Goal: Communication & Community: Answer question/provide support

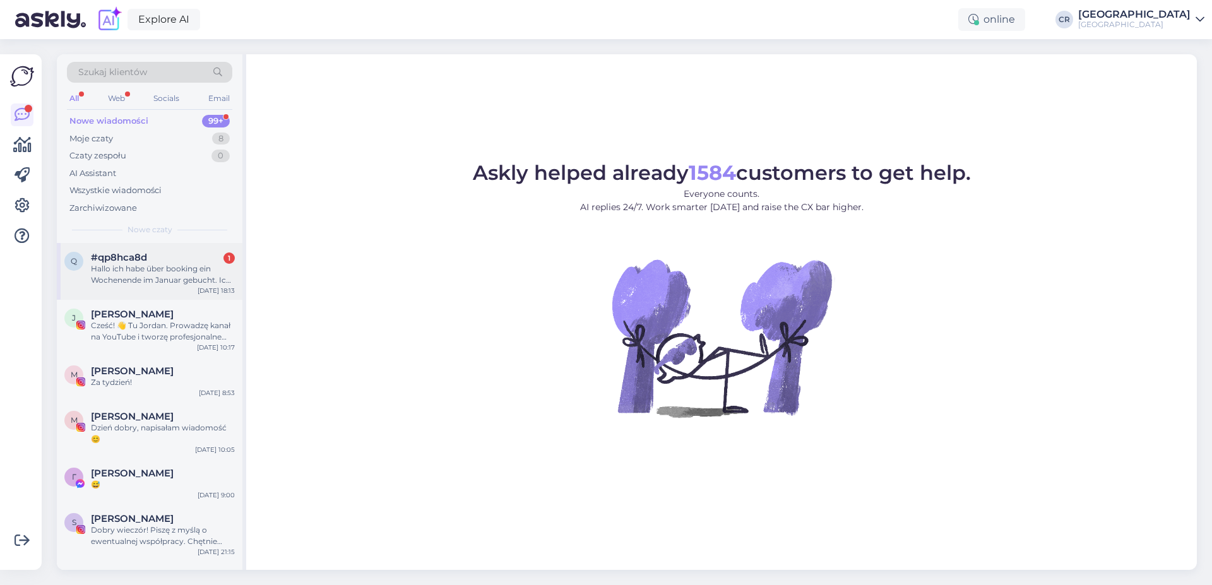
click at [138, 275] on div "Hallo ich habe über booking ein Wochenende im Januar gebucht. Ich möchte auch w…" at bounding box center [163, 274] width 144 height 23
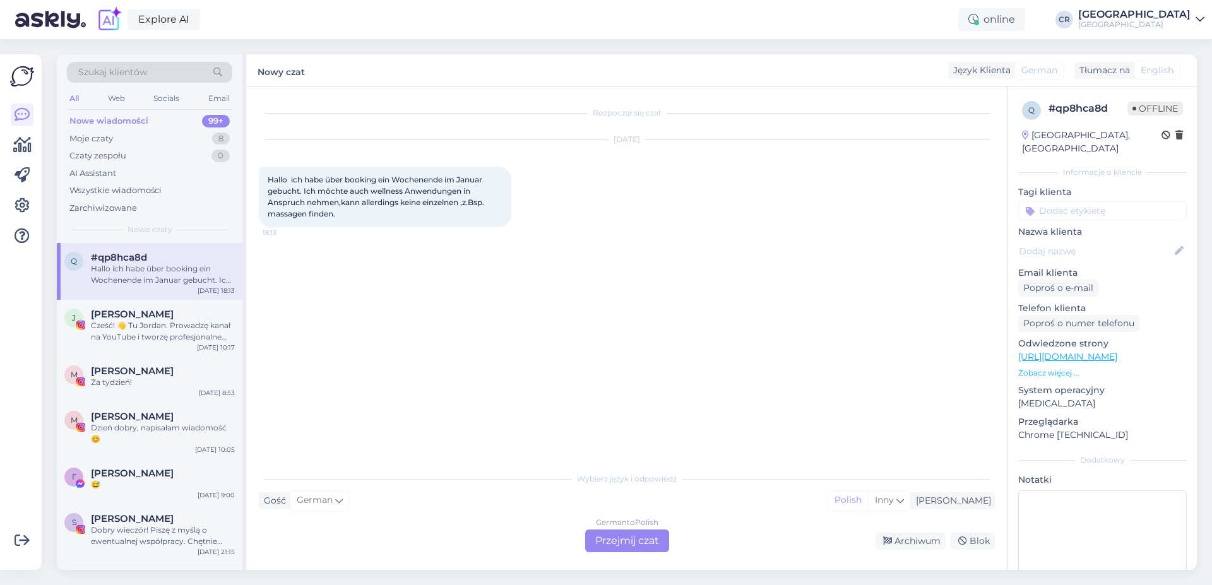
click at [637, 546] on div "German to Polish Przejmij czat" at bounding box center [627, 541] width 84 height 23
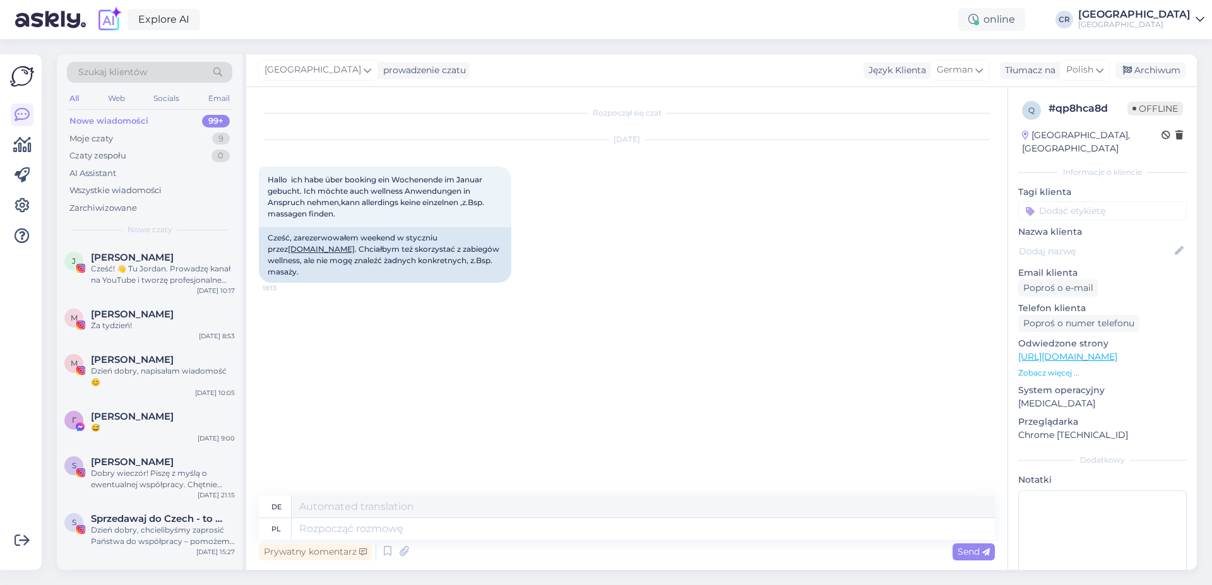
click at [1065, 351] on link "[URL][DOMAIN_NAME]" at bounding box center [1067, 356] width 99 height 11
click at [334, 523] on textarea at bounding box center [643, 528] width 703 height 21
type textarea "dOBRY"
type textarea "Gut"
type textarea "d"
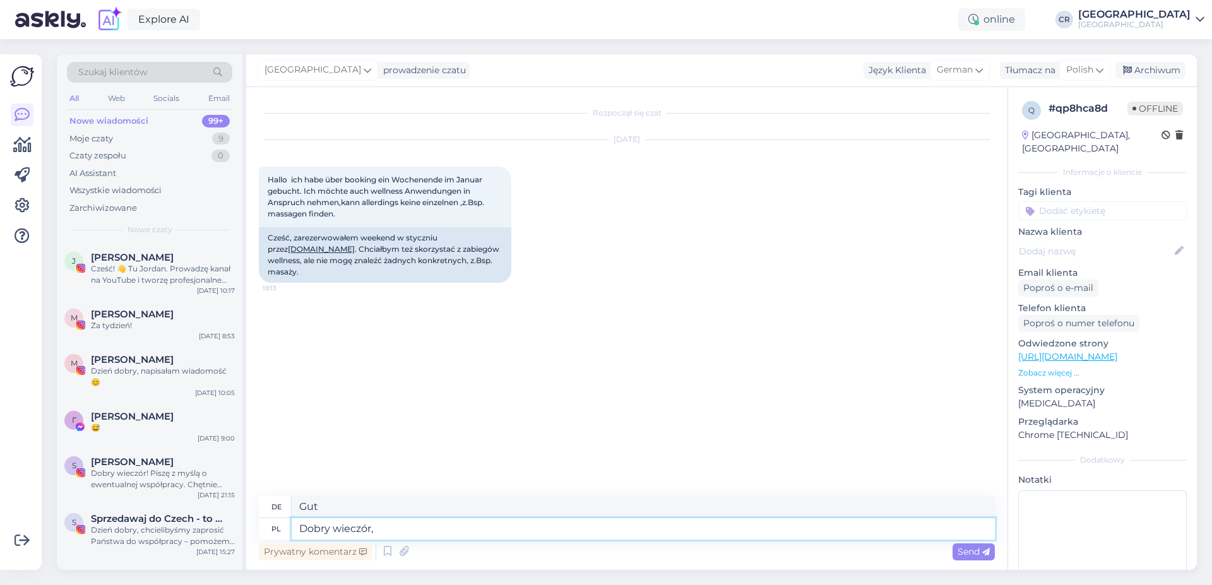
type textarea "Dobry wieczór,"
type textarea "Guten Abend,"
type textarea "Dobry wieczór, przesyłam"
type textarea "Guten Abend, ich sende"
type textarea "Dobry wieczór, przesyłam link do"
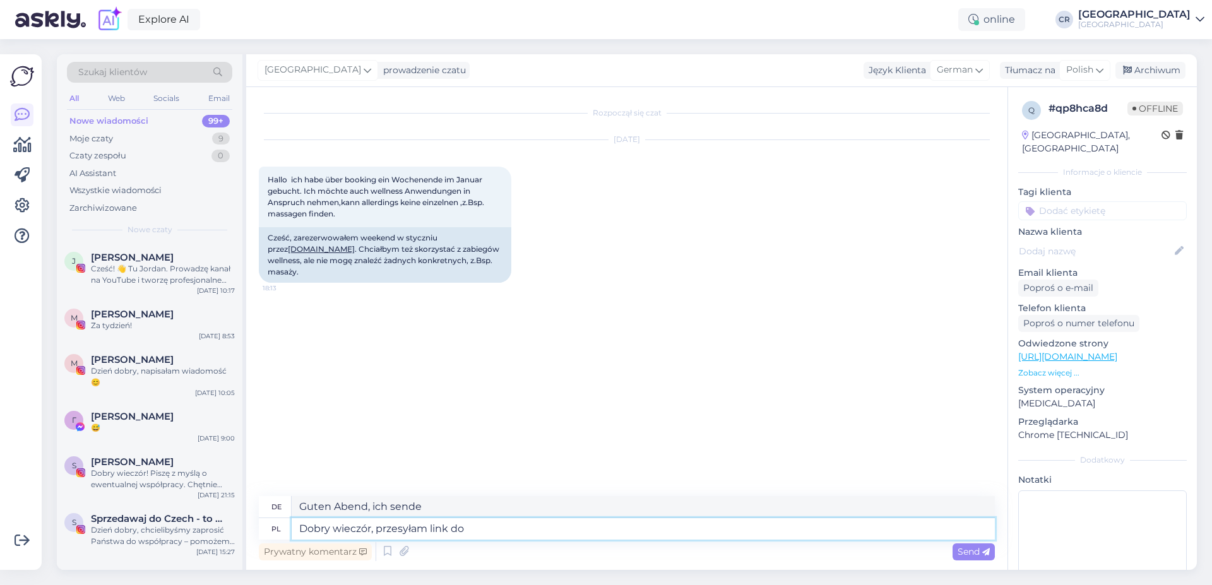
type textarea "Guten Abend, ich schicke Ihnen den Link"
type textarea "Dobry wieczór, przesyłam link do"
type textarea "Guten Abend, ich sende Ihnen einen Link zu"
type textarea "Dobry wieczór, przesyłam link do masaży."
type textarea "Guten Abend, ich sende einen Link zu Massagen."
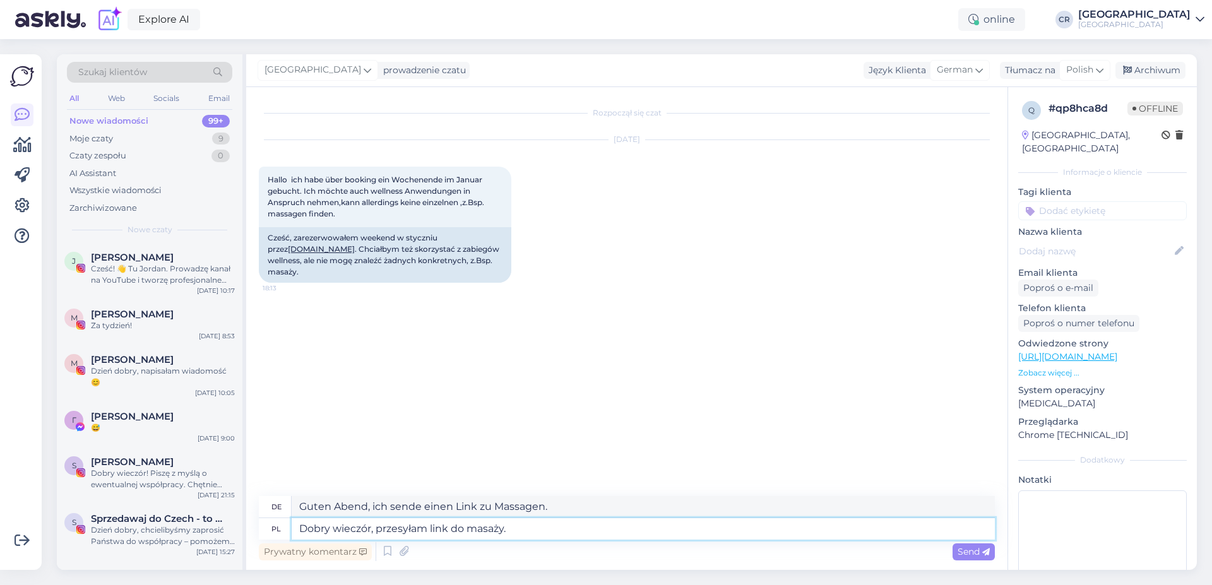
paste textarea "[URL][DOMAIN_NAME]"
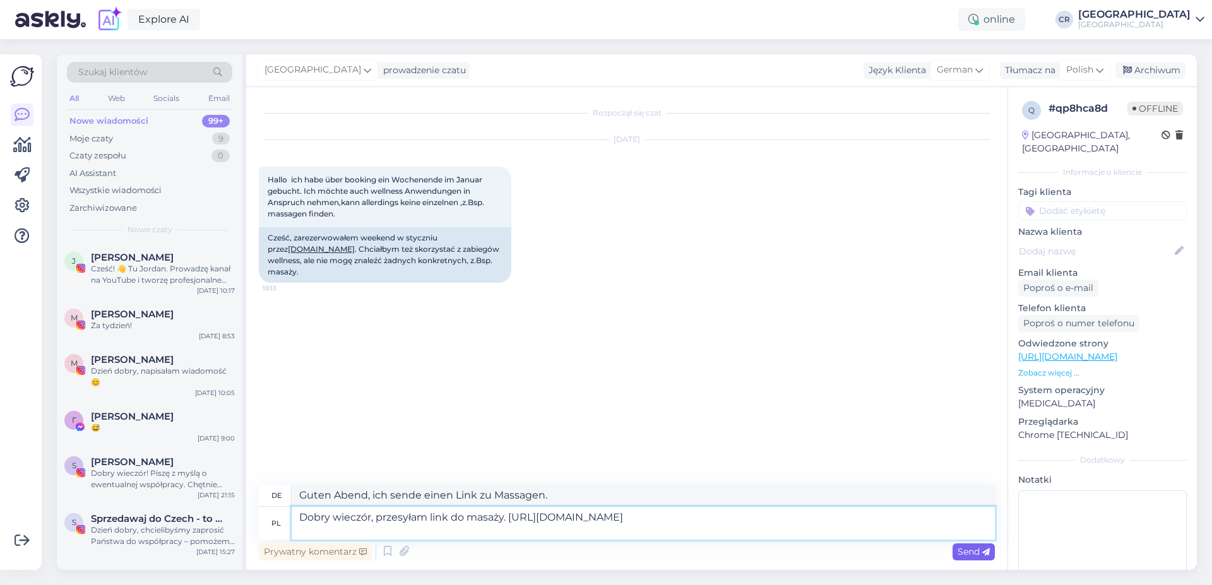
type textarea "Dobry wieczór, przesyłam link do masaży. [URL][DOMAIN_NAME]"
click at [968, 554] on span "Send" at bounding box center [973, 551] width 32 height 11
type textarea "Guten Abend, hier der Link zu den Massagen: [URL][DOMAIN_NAME]"
click at [981, 551] on span "Send" at bounding box center [973, 551] width 32 height 11
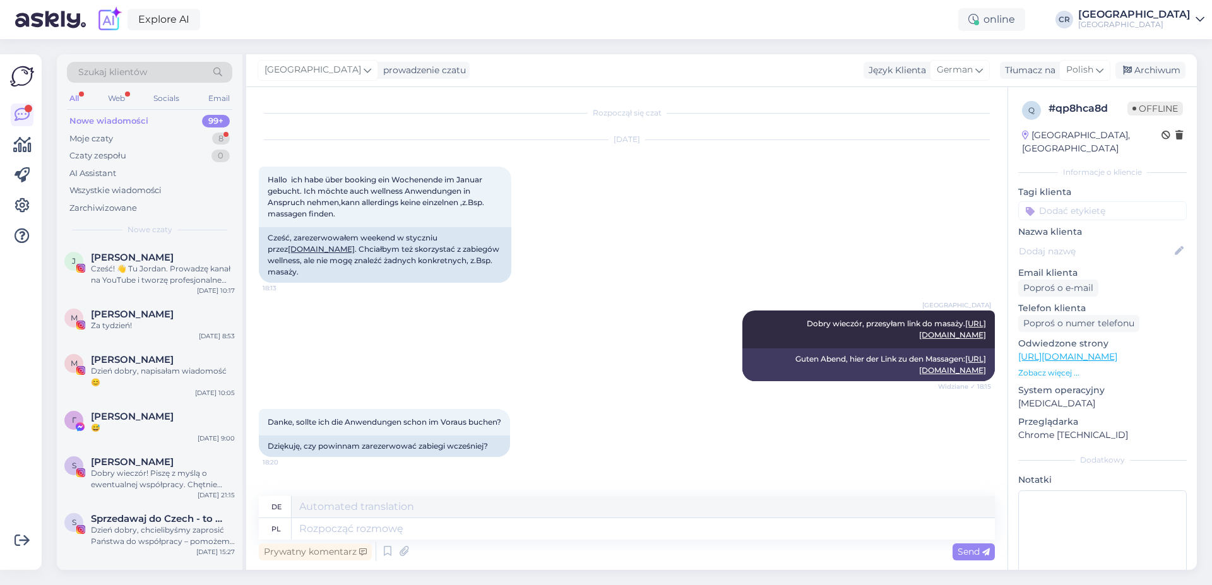
scroll to position [32, 0]
click at [381, 525] on textarea at bounding box center [643, 528] width 703 height 21
type textarea "Tak,"
type textarea "Ja,"
type textarea "Tak, prosimy o"
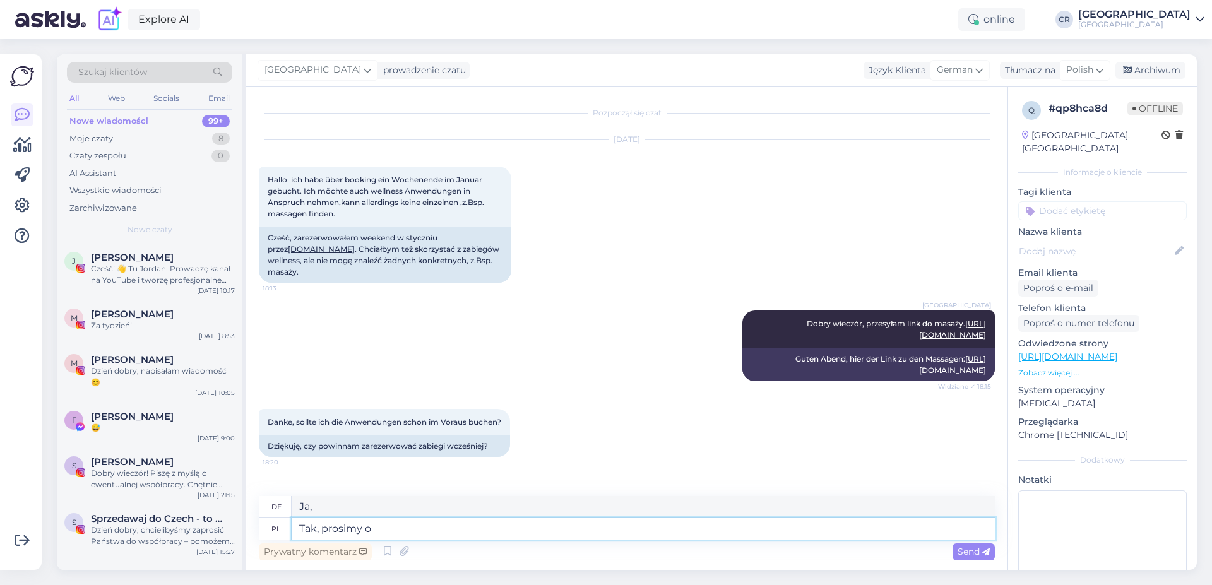
type textarea "Ja, bitte"
type textarea "Tak, prosimy o wcześniejszy"
type textarea "Ja, bitte informieren Sie uns im Voraus"
type textarea "Tak, prosimy o wcześniejszy kontakt w"
type textarea "Ja, bitte kontaktieren Sie uns im Voraus"
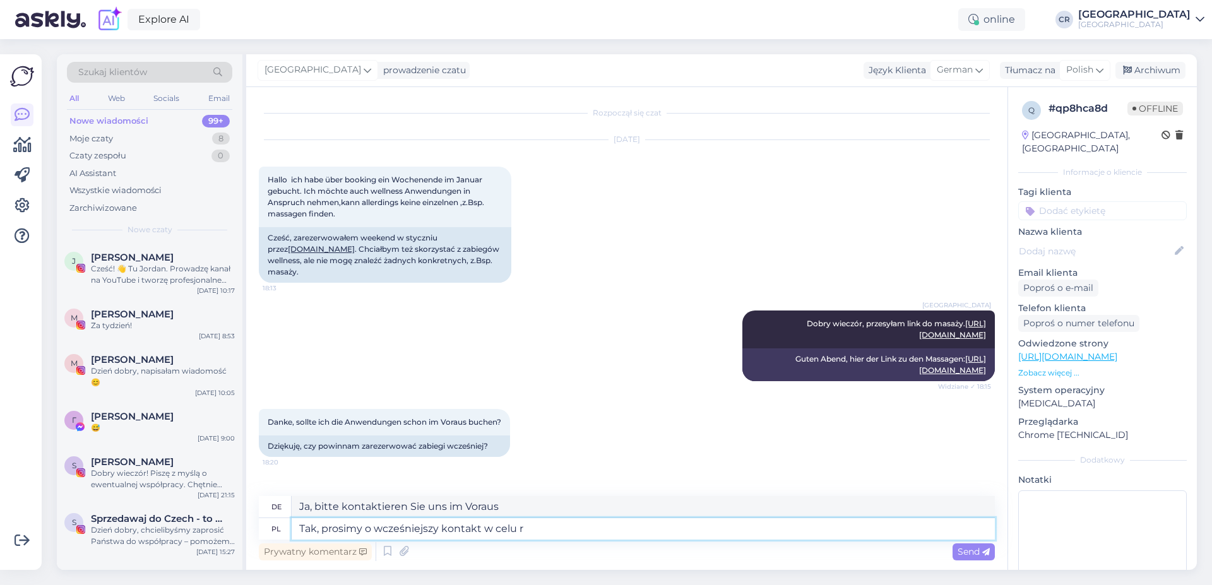
type textarea "Tak, prosimy o wcześniejszy kontakt w celu re"
type textarea "Ja, bitte kontaktieren Sie uns im Voraus, um dies zu vereinbaren"
type textarea "Tak, prosimy o wcześniejszy kontakt w celu rezerwacji"
type textarea "Ja, bitte kontaktieren Sie uns im Voraus, um eine Reservierung vorzunehmen"
type textarea "Tak, prosimy o wcześniejszy kontakt w celu rezerwacji zabiegów."
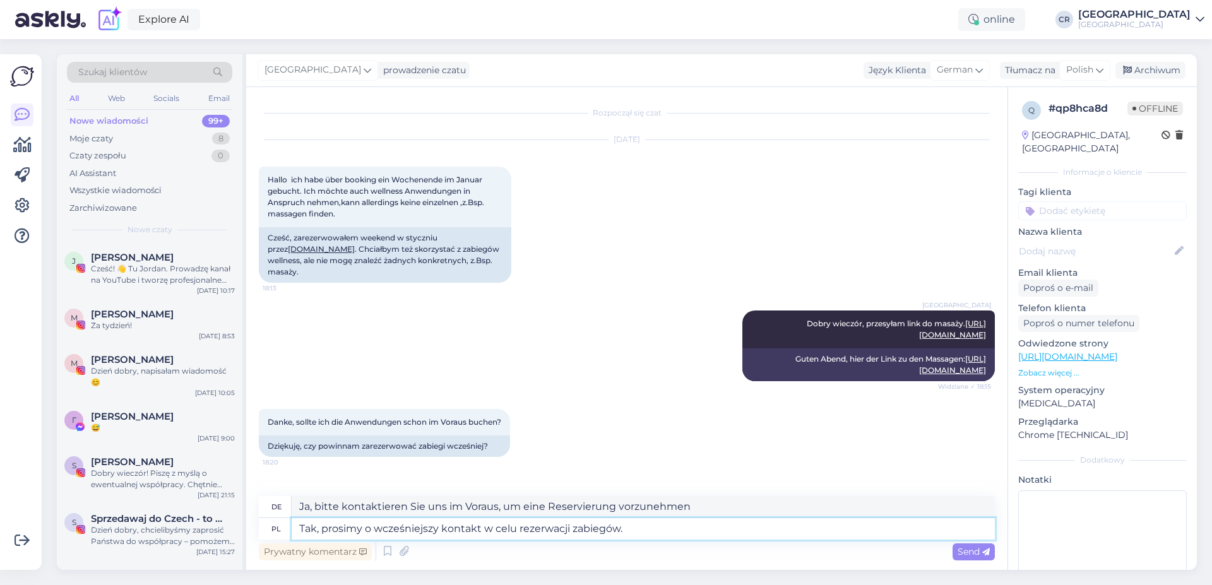
type textarea "Ja, bitte kontaktieren Sie uns im Voraus, um Behandlungen zu buchen."
type textarea "Tak, prosimy o wcześniejszy kontakt w celu rezerwacji zabiegów."
click at [970, 554] on span "Send" at bounding box center [973, 551] width 32 height 11
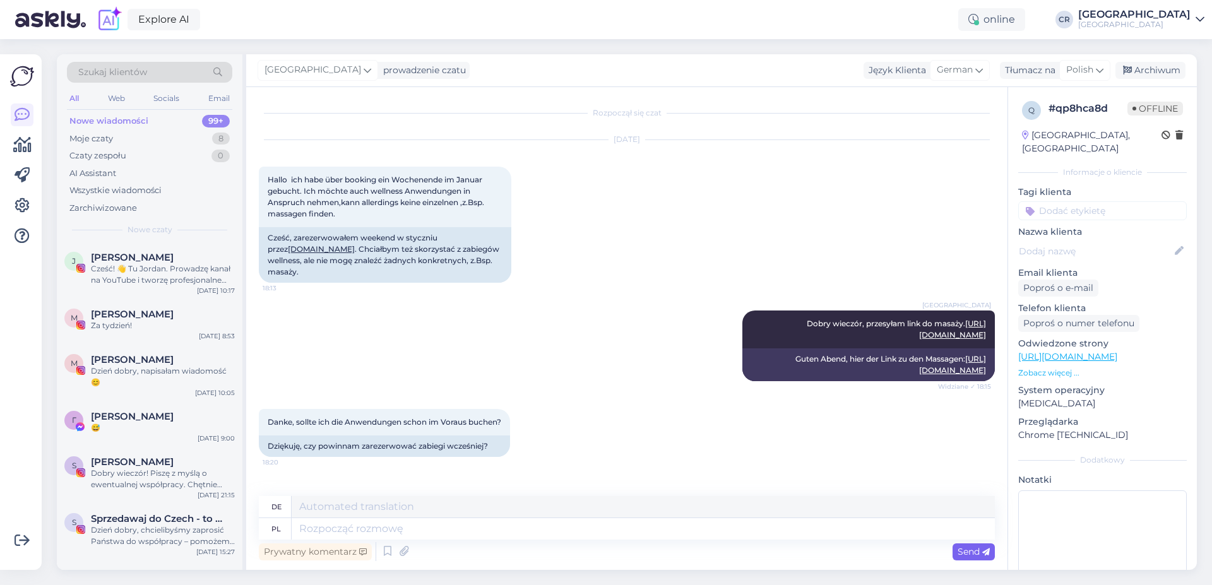
scroll to position [130, 0]
